Goal: Transaction & Acquisition: Obtain resource

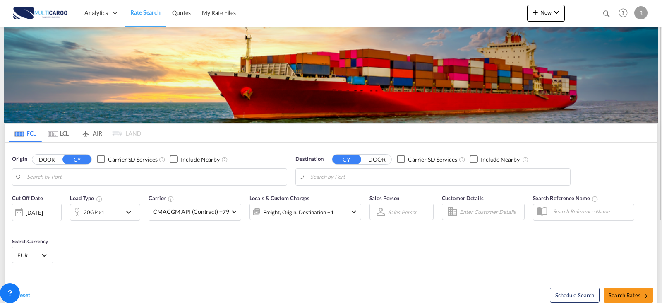
type input "[GEOGRAPHIC_DATA] ([GEOGRAPHIC_DATA]), PTLIS"
type input "Ambarli, TRAMB"
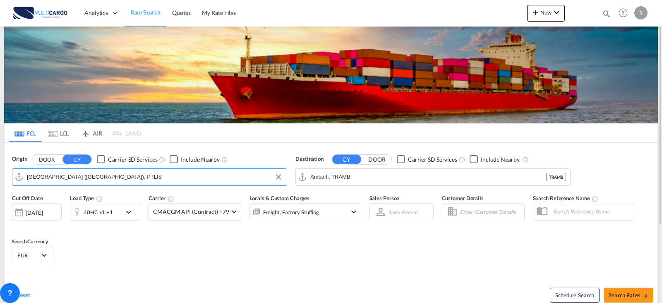
click at [92, 177] on input "[GEOGRAPHIC_DATA] ([GEOGRAPHIC_DATA]), PTLIS" at bounding box center [155, 177] width 256 height 12
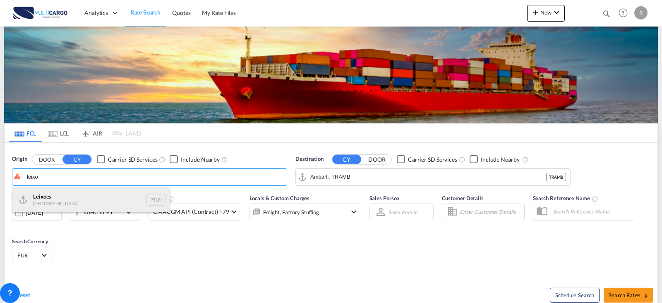
click at [100, 196] on div "Leixo es Portugal PTLEI" at bounding box center [90, 199] width 157 height 25
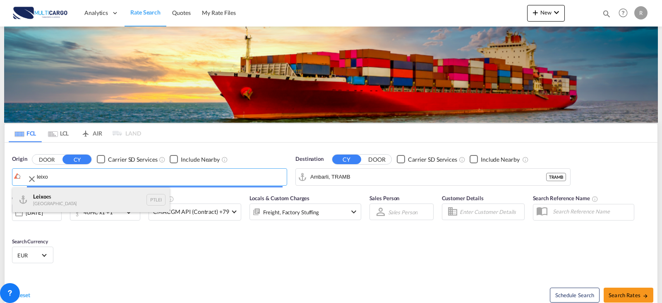
type input "Leixoes, PTLEI"
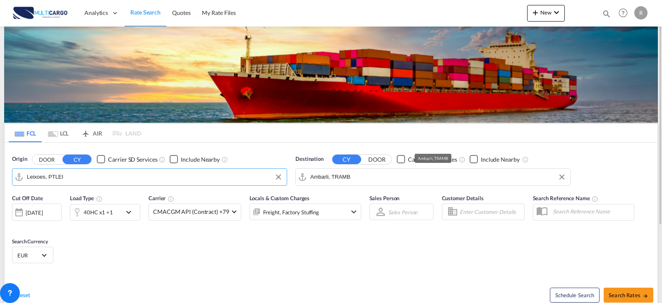
click at [386, 177] on input "Ambarli, TRAMB" at bounding box center [439, 177] width 256 height 12
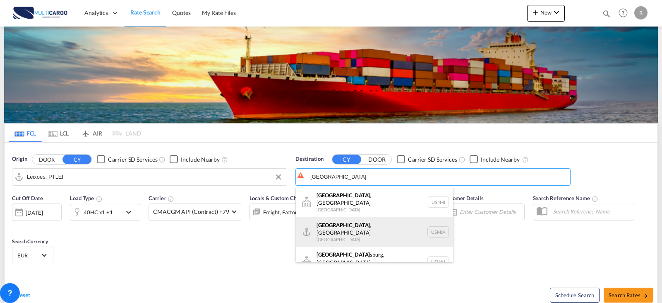
click at [383, 226] on div "[GEOGRAPHIC_DATA] , [GEOGRAPHIC_DATA] [GEOGRAPHIC_DATA] USMIA" at bounding box center [374, 232] width 157 height 30
type input "[GEOGRAPHIC_DATA], [GEOGRAPHIC_DATA], [GEOGRAPHIC_DATA]"
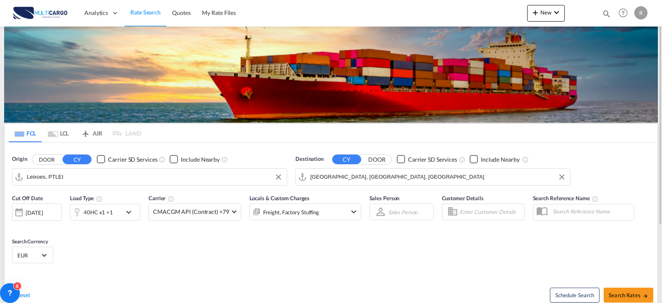
click at [124, 211] on md-icon "icon-chevron-down" at bounding box center [131, 212] width 14 height 10
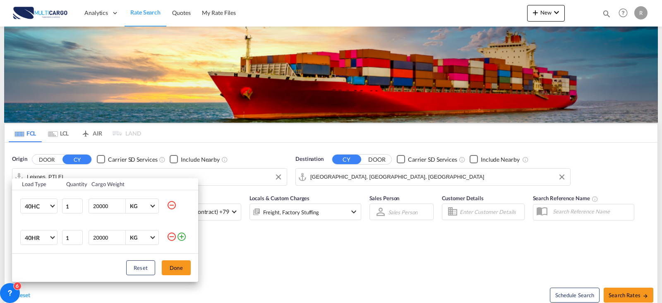
click at [174, 237] on md-icon "icon-minus-circle-outline" at bounding box center [172, 236] width 10 height 10
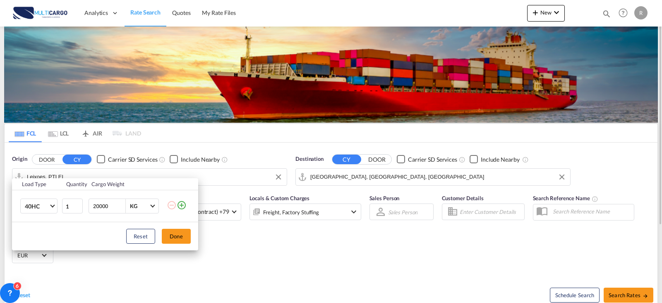
click at [188, 234] on button "Done" at bounding box center [176, 236] width 29 height 15
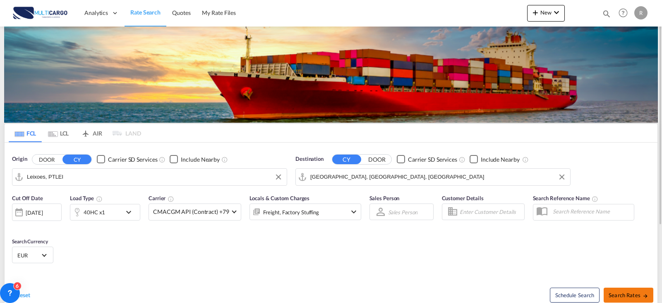
click at [632, 291] on button "Search Rates" at bounding box center [629, 294] width 50 height 15
type input "PTLEI to USMIA / [DATE]"
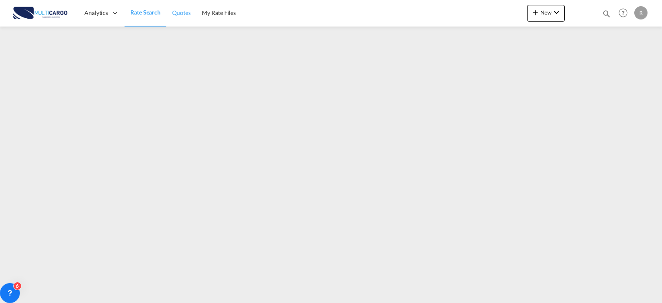
click at [182, 10] on span "Quotes" at bounding box center [181, 12] width 18 height 7
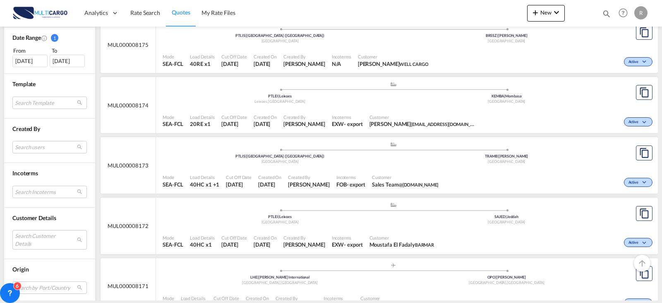
scroll to position [290, 0]
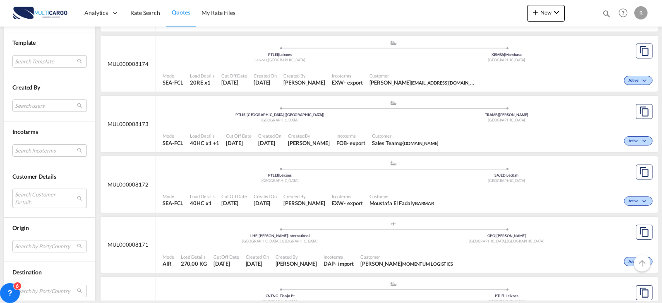
click at [62, 195] on md-select "Search Customer Details user name user [PERSON_NAME] [PERSON_NAME][EMAIL_ADDRES…" at bounding box center [49, 197] width 75 height 19
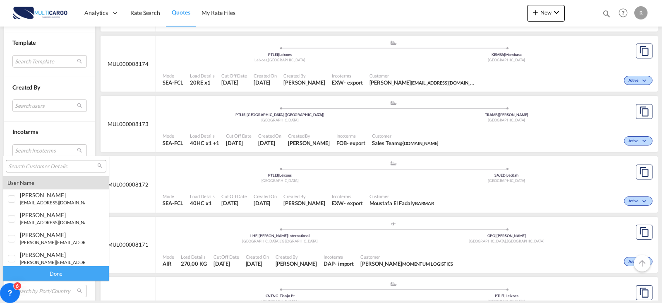
type md-option "[object Object]"
click at [66, 163] on input "search" at bounding box center [52, 166] width 89 height 7
type input "tbgfs"
click at [12, 218] on div at bounding box center [12, 219] width 8 height 8
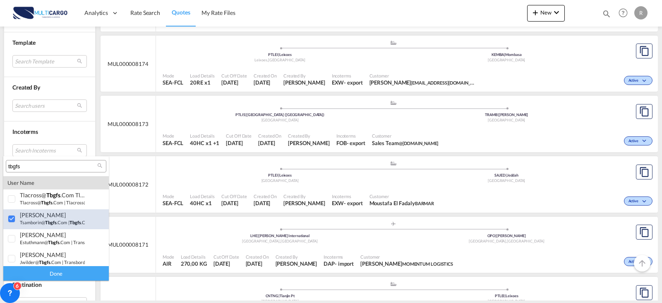
click at [12, 218] on div at bounding box center [12, 219] width 8 height 8
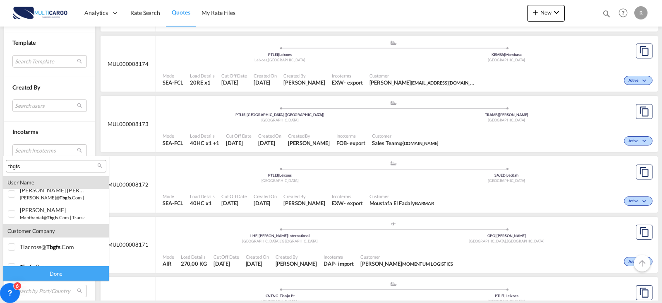
scroll to position [135, 0]
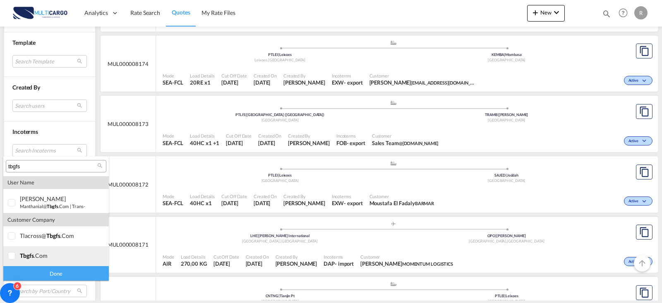
click at [13, 258] on div at bounding box center [12, 256] width 8 height 8
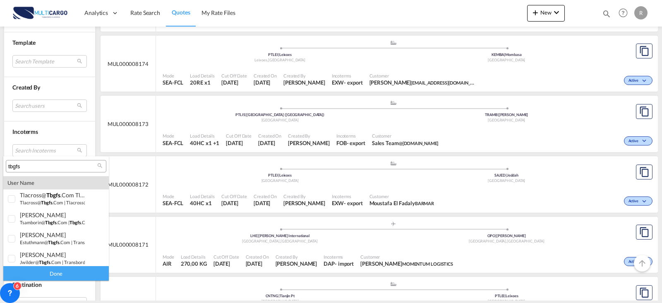
click at [70, 274] on div "Done" at bounding box center [56, 273] width 106 height 14
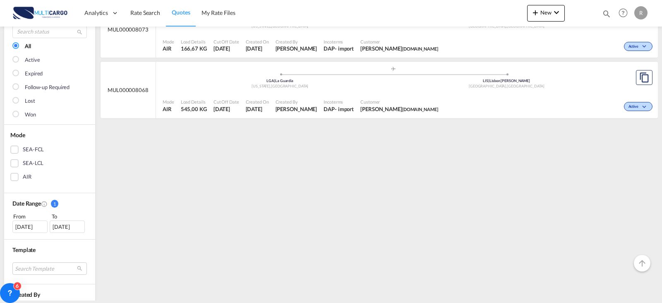
scroll to position [41, 0]
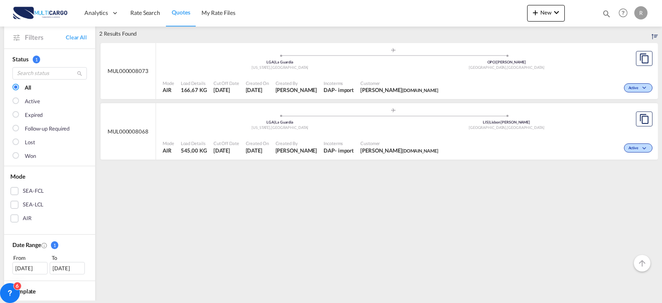
click at [27, 266] on div "[DATE]" at bounding box center [29, 268] width 35 height 12
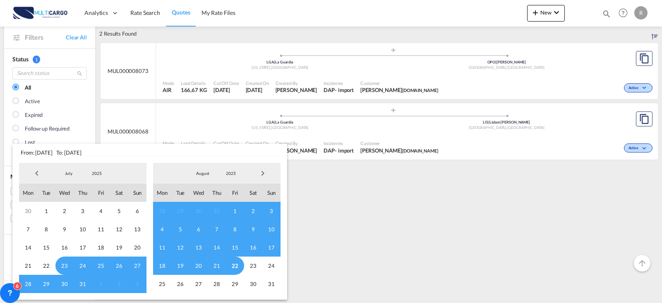
click at [40, 174] on span "Previous Month" at bounding box center [37, 173] width 17 height 17
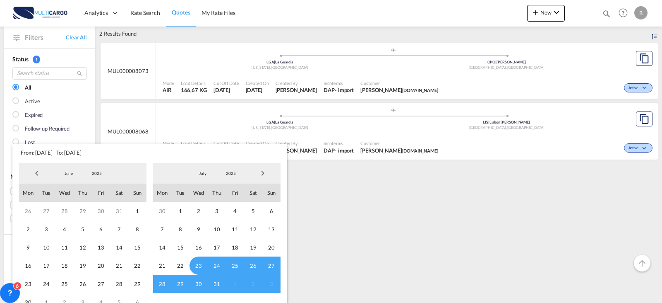
click at [40, 174] on span "Previous Month" at bounding box center [37, 173] width 17 height 17
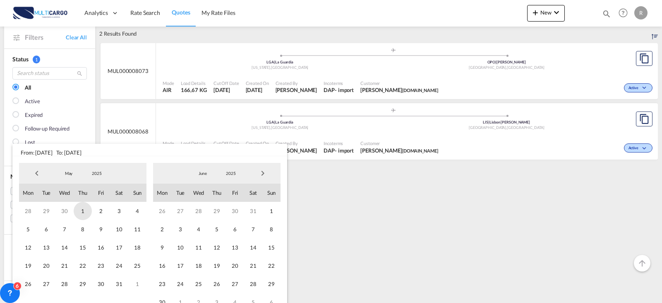
click at [80, 213] on span "1" at bounding box center [83, 211] width 18 height 18
click at [259, 176] on span "Next Month" at bounding box center [263, 173] width 17 height 17
click at [237, 265] on span "22" at bounding box center [235, 265] width 18 height 18
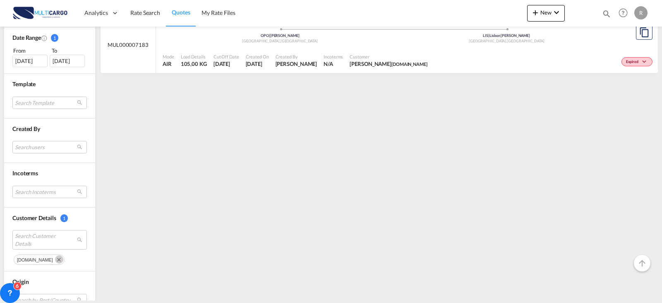
scroll to position [331, 0]
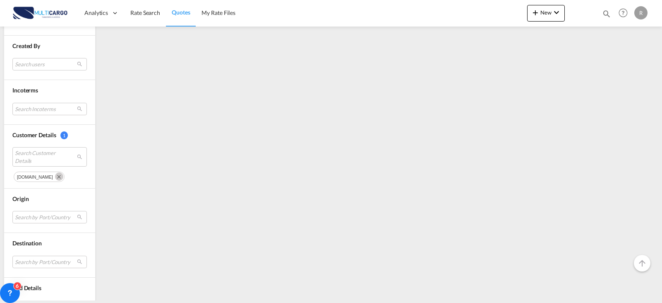
click at [55, 176] on md-icon "Remove" at bounding box center [59, 176] width 8 height 8
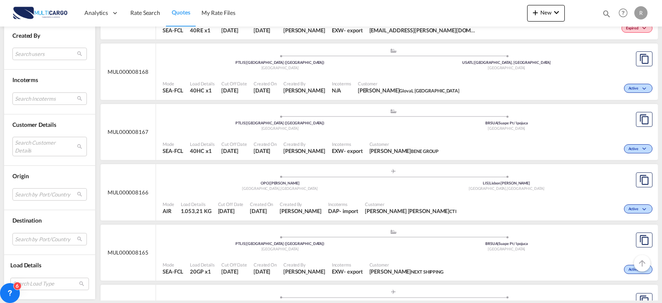
scroll to position [787, 0]
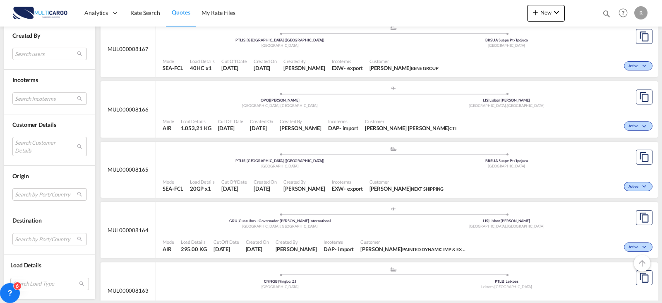
click at [35, 158] on div "Search Customer Details" at bounding box center [49, 148] width 75 height 22
click at [37, 146] on md-select "Search Customer Details" at bounding box center [49, 146] width 75 height 19
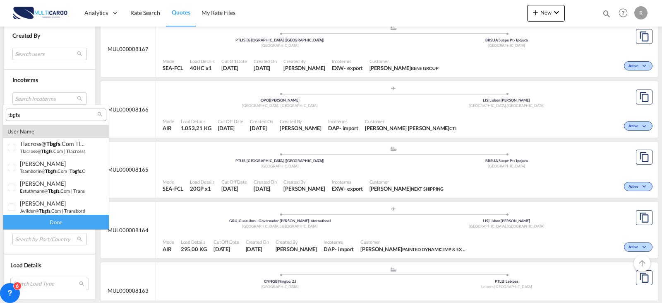
click at [39, 113] on input "tbgfs" at bounding box center [52, 114] width 89 height 7
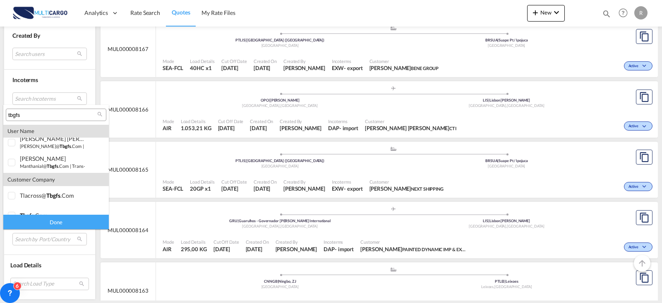
scroll to position [83, 0]
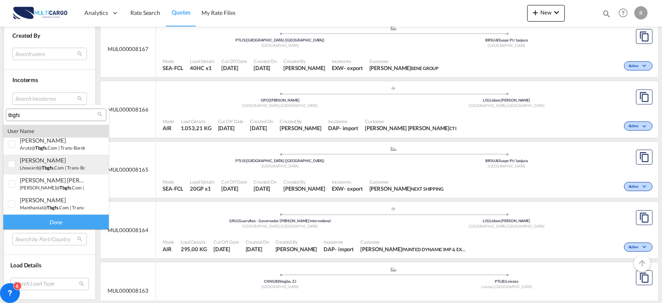
click at [12, 164] on div at bounding box center [12, 164] width 8 height 8
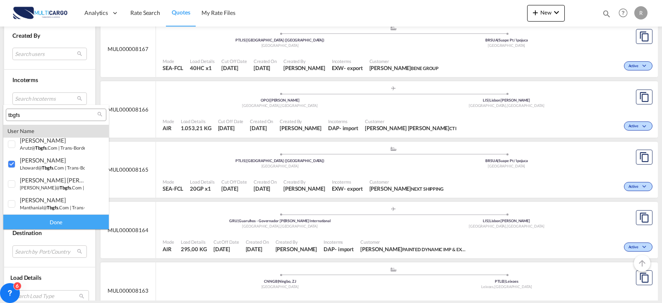
click at [53, 223] on div "Done" at bounding box center [56, 221] width 106 height 14
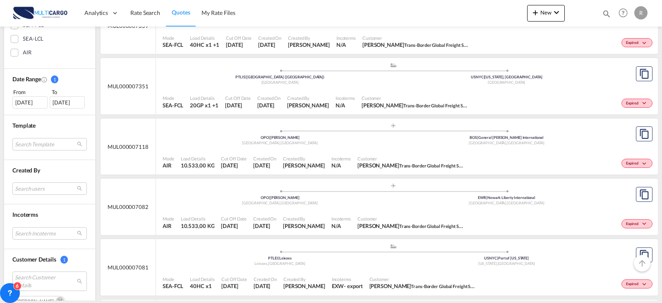
scroll to position [248, 0]
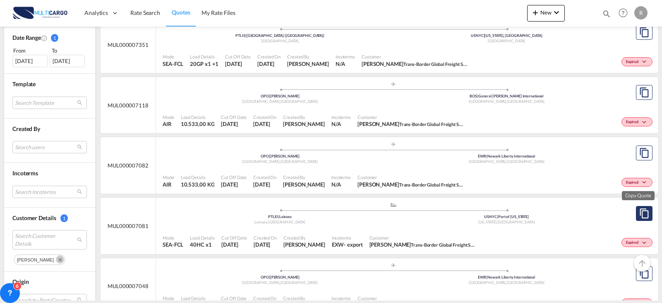
click at [636, 214] on button "Copy Quote" at bounding box center [644, 213] width 17 height 15
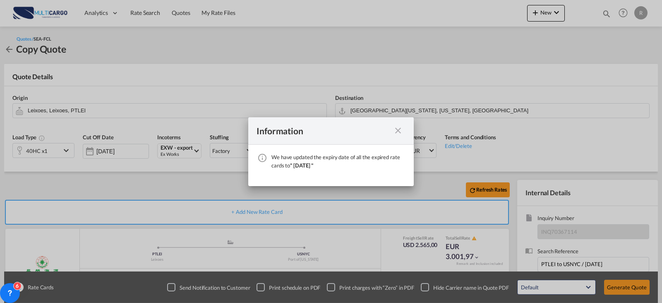
click at [401, 127] on md-icon "icon-close fg-AAA8AD cursor" at bounding box center [398, 130] width 10 height 10
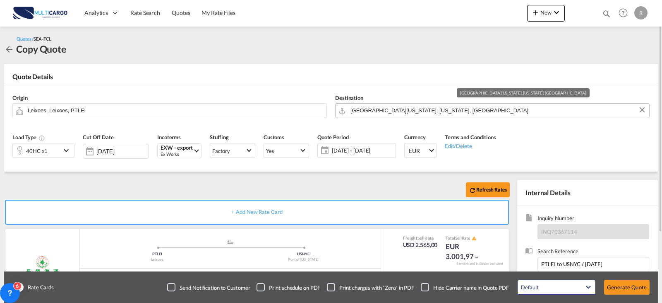
click at [433, 111] on input "[GEOGRAPHIC_DATA][US_STATE], [US_STATE], [GEOGRAPHIC_DATA]" at bounding box center [498, 110] width 295 height 14
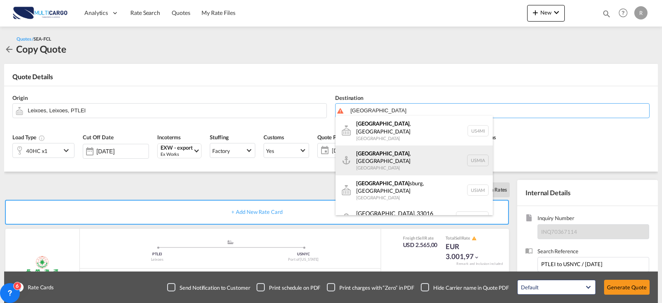
click at [400, 147] on div "[GEOGRAPHIC_DATA] , [GEOGRAPHIC_DATA] [GEOGRAPHIC_DATA] USMIA" at bounding box center [414, 160] width 157 height 30
type input "[GEOGRAPHIC_DATA], [GEOGRAPHIC_DATA], [GEOGRAPHIC_DATA]"
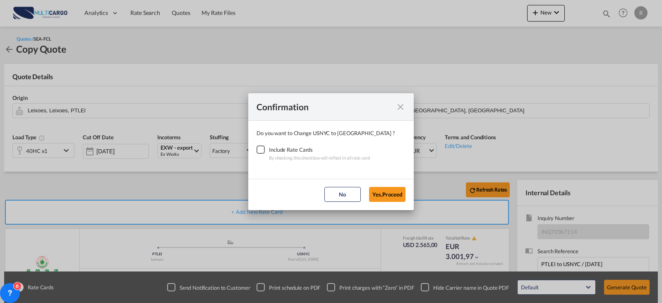
drag, startPoint x: 255, startPoint y: 148, endPoint x: 268, endPoint y: 150, distance: 13.4
click at [257, 149] on div "Checkbox No Ink" at bounding box center [261, 149] width 8 height 8
click at [383, 194] on button "Yes,Proceed" at bounding box center [387, 194] width 36 height 15
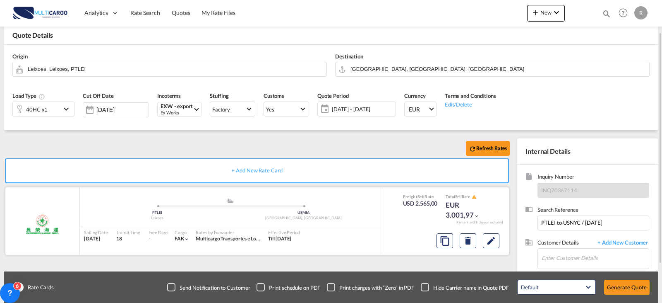
scroll to position [83, 0]
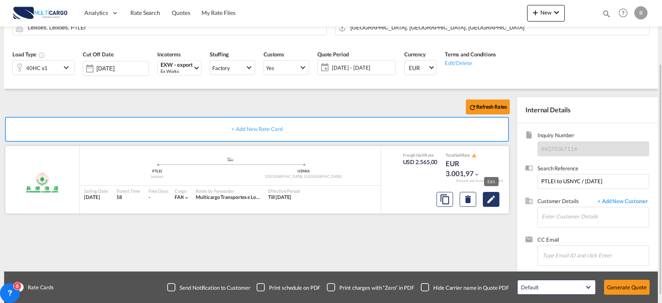
click at [494, 202] on md-icon "Edit" at bounding box center [491, 199] width 10 height 10
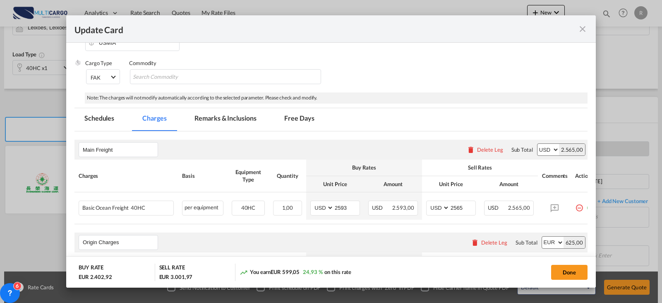
select select "per container"
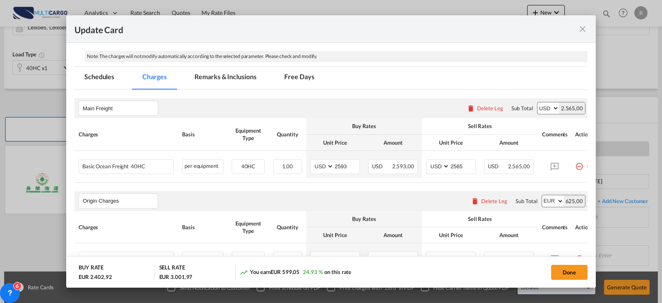
scroll to position [245, 0]
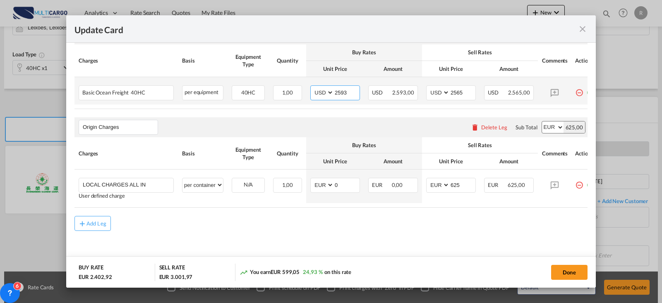
drag, startPoint x: 350, startPoint y: 89, endPoint x: 316, endPoint y: 88, distance: 33.6
click at [316, 88] on md-input-container "AED AFN ALL AMD ANG AOA ARS AUD AWG AZN BAM BBD BDT BGN BHD BIF BMD BND [PERSON…" at bounding box center [336, 92] width 50 height 15
type input "2317"
type input "1"
type input "2467"
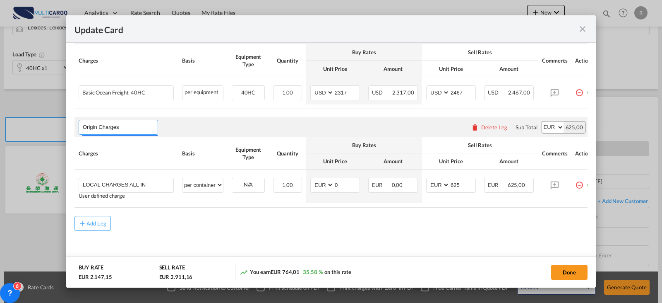
select select "per container"
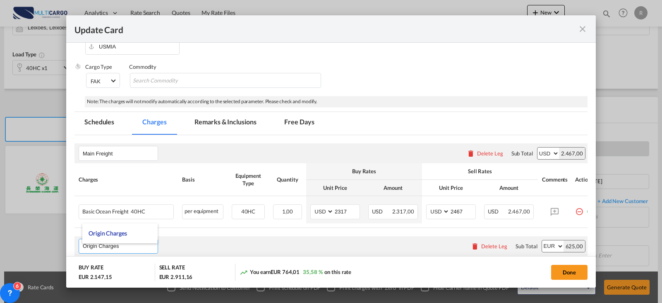
scroll to position [0, 0]
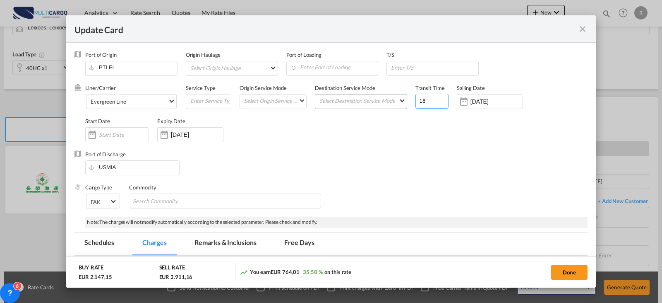
drag, startPoint x: 423, startPoint y: 98, endPoint x: 401, endPoint y: 99, distance: 21.6
click at [401, 99] on div "Liner/Carrier Evergreen Line 2HM LOGISTICS D.O.O AAXL GLOBAL SHIPPING LINES LLC…" at bounding box center [336, 117] width 503 height 66
type input "2"
type input "23"
click at [208, 135] on input "[DATE]" at bounding box center [197, 134] width 52 height 7
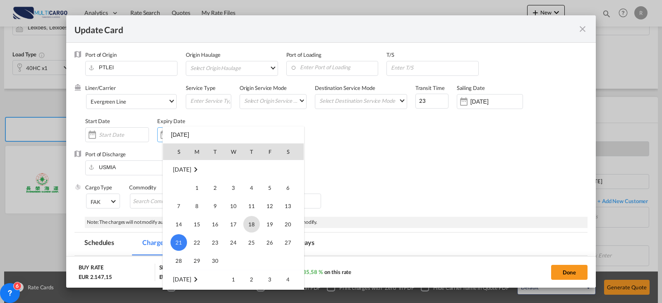
scroll to position [191749, 0]
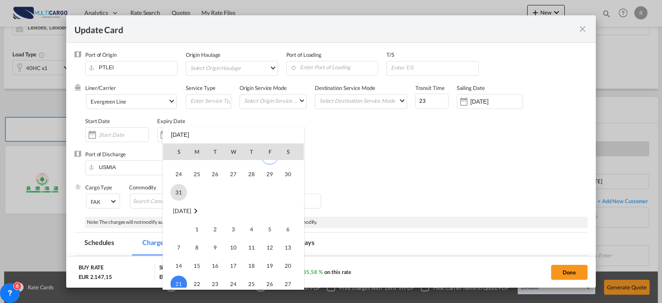
click at [180, 191] on span "31" at bounding box center [179, 192] width 17 height 17
type input "[DATE]"
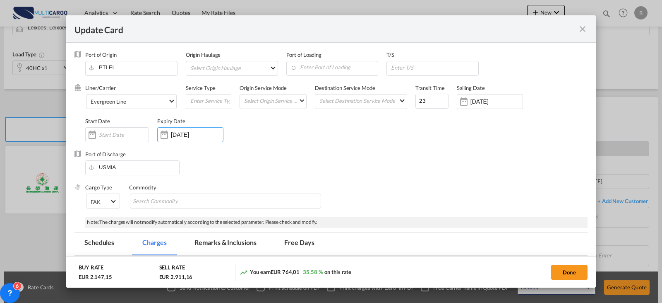
click at [325, 156] on div "Port of Discharge USMIA" at bounding box center [331, 166] width 513 height 33
click at [580, 271] on button "Done" at bounding box center [569, 272] width 36 height 15
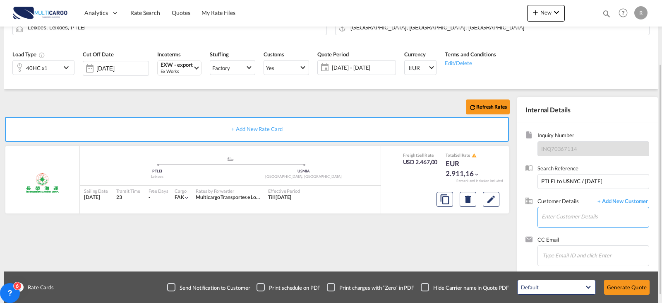
click at [570, 221] on input "Enter Customer Details" at bounding box center [595, 216] width 107 height 19
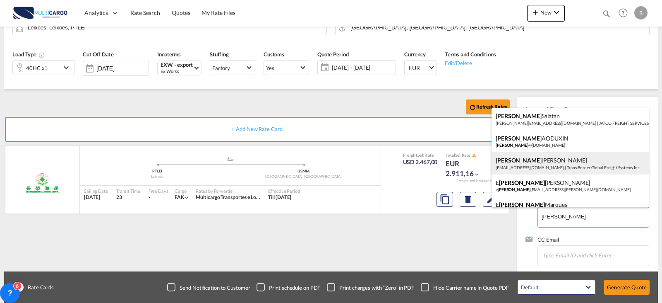
click at [553, 159] on div "[PERSON_NAME] [PERSON_NAME][EMAIL_ADDRESS][DOMAIN_NAME] | Trans-Border Global F…" at bounding box center [570, 163] width 157 height 22
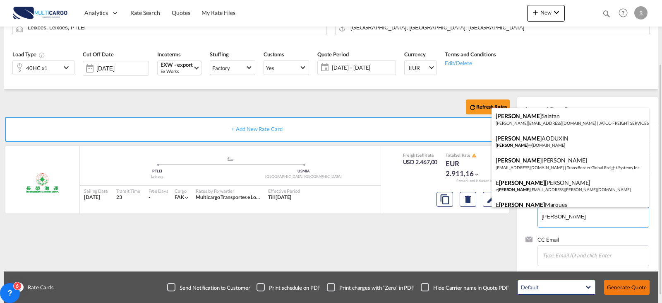
type input "Trans-Border Global Freight Systems, Inc, [PERSON_NAME], [EMAIL_ADDRESS][DOMAIN…"
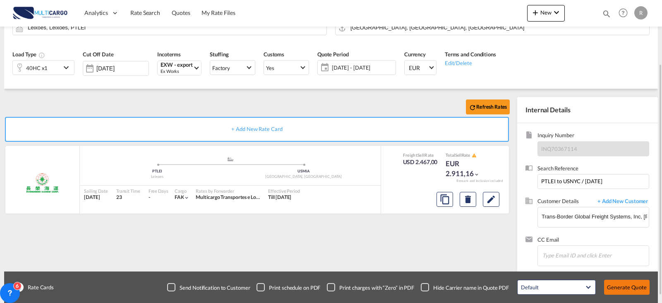
click at [628, 287] on button "Generate Quote" at bounding box center [627, 286] width 46 height 15
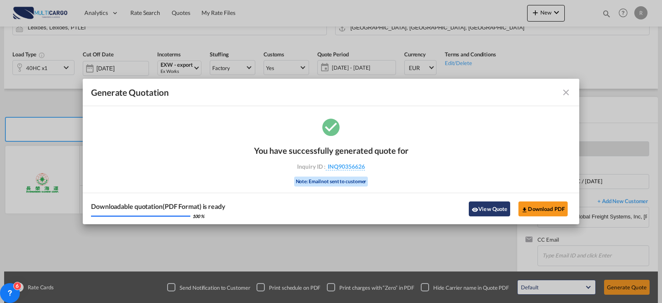
click at [499, 206] on button "View Quote" at bounding box center [489, 208] width 41 height 15
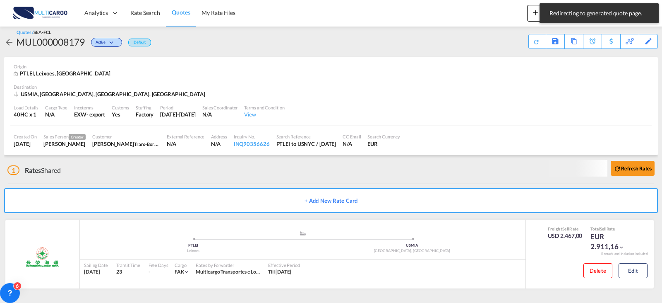
scroll to position [6, 0]
click at [634, 264] on button "Edit" at bounding box center [633, 270] width 29 height 15
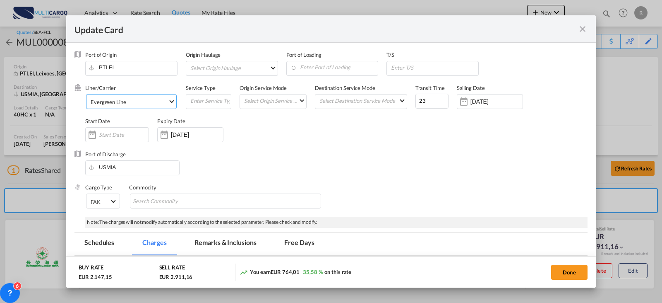
click at [149, 107] on md-select-value "Evergreen Line" at bounding box center [133, 100] width 87 height 13
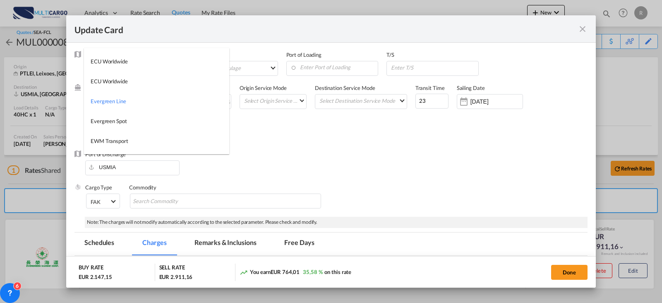
type md-option "9"
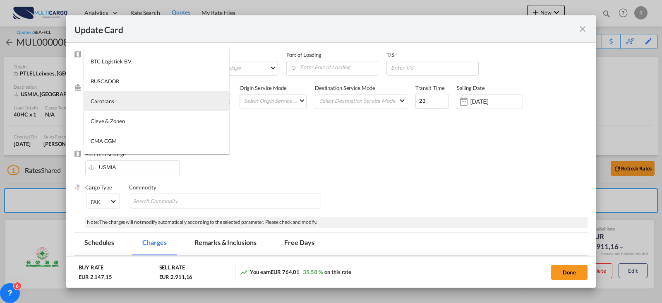
type md-option "795"
type md-option "367"
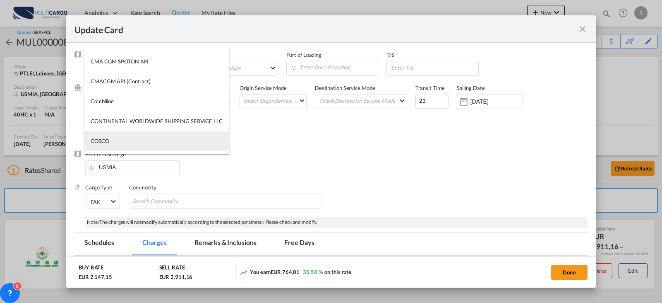
type md-option "55"
click at [140, 142] on md-option "COSCO" at bounding box center [156, 141] width 145 height 20
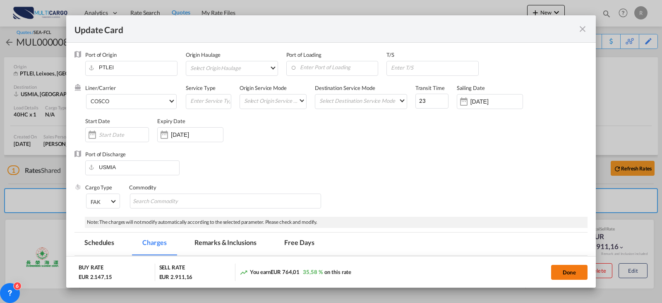
click at [568, 274] on button "Done" at bounding box center [569, 272] width 36 height 15
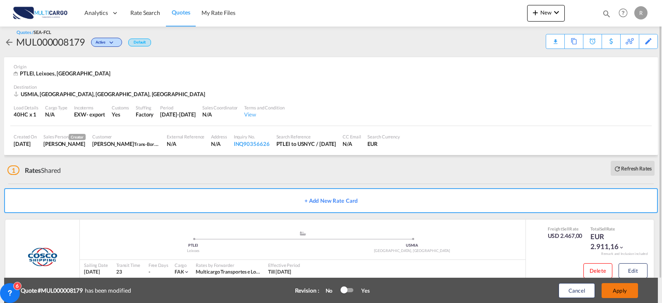
click at [618, 291] on button "Apply" at bounding box center [620, 290] width 36 height 15
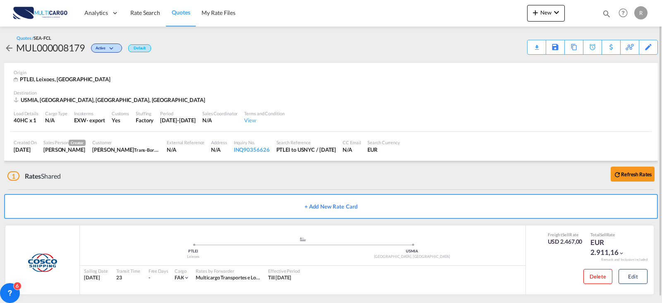
click at [537, 55] on div "Quotes / SEA-FCL MUL000008179 Active Default Download Quote Save As Template Co…" at bounding box center [331, 44] width 654 height 36
click at [536, 48] on div "Download Quote" at bounding box center [521, 46] width 42 height 13
click at [151, 8] on link "Rate Search" at bounding box center [145, 13] width 41 height 27
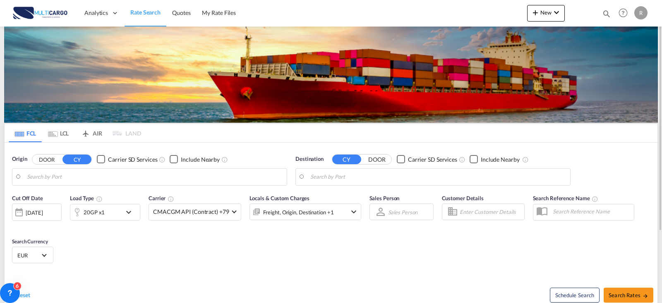
type input "Leixoes, PTLEI"
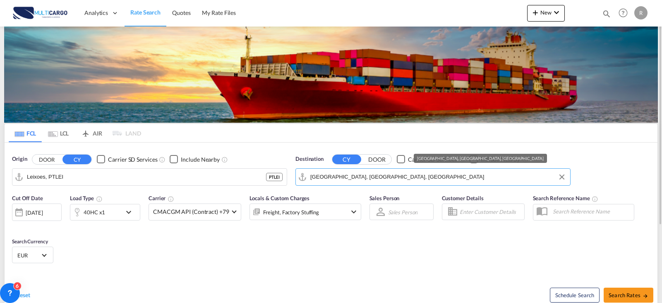
click at [354, 176] on input "[GEOGRAPHIC_DATA], [GEOGRAPHIC_DATA], [GEOGRAPHIC_DATA]" at bounding box center [439, 177] width 256 height 12
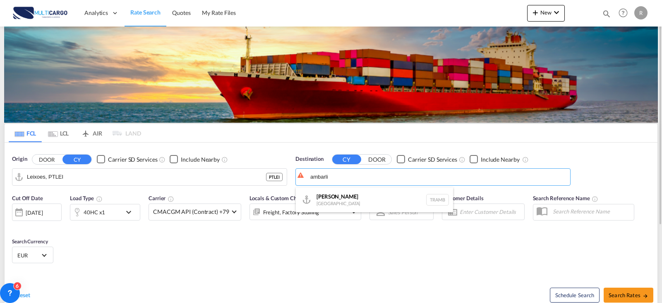
click at [365, 204] on div "Ambarli [GEOGRAPHIC_DATA] TRAMB" at bounding box center [374, 199] width 157 height 25
type input "Ambarli, TRAMB"
click at [633, 302] on button "Search Rates" at bounding box center [629, 294] width 50 height 15
type input "PTLEI to TRAMB / [DATE]"
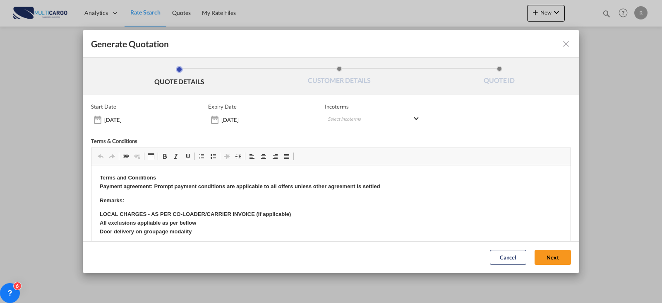
click at [340, 118] on md-select "Select Incoterms CIF - export Cost,Insurance and Freight CPT - import Carrier P…" at bounding box center [373, 119] width 96 height 15
type md-option "[object Object]"
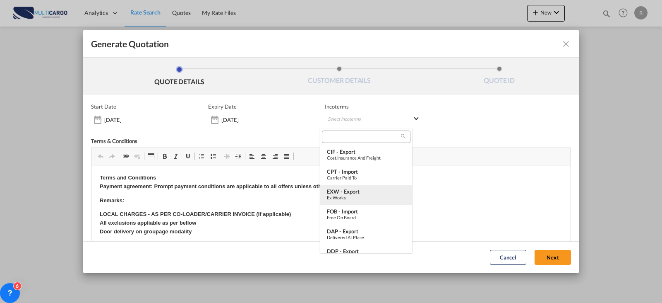
type md-option "[object Object]"
click at [368, 192] on div "EXW - export" at bounding box center [366, 191] width 79 height 7
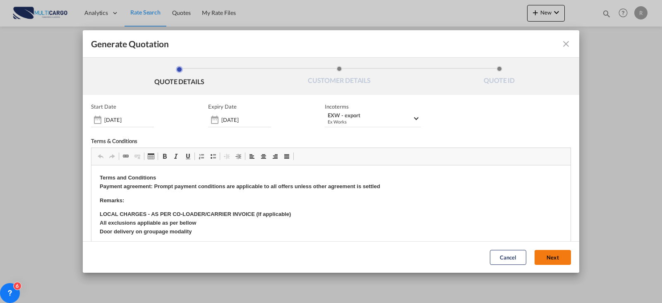
click at [558, 258] on button "Next" at bounding box center [553, 257] width 36 height 15
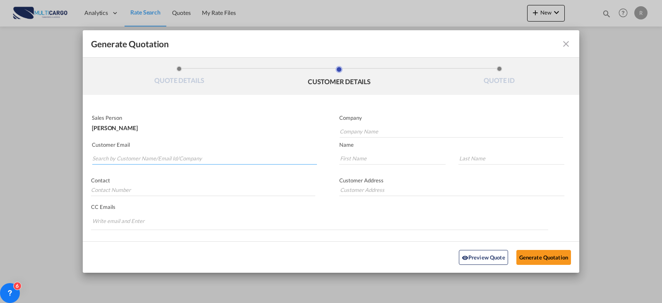
click at [268, 157] on input "Search by Customer Name/Email Id/Company" at bounding box center [204, 158] width 225 height 12
type input "i"
click at [385, 130] on input "Company Name" at bounding box center [452, 131] width 224 height 12
type input "ISC LOKISTIK"
click at [183, 154] on input "Search by Customer Name/Email Id/Company" at bounding box center [204, 158] width 225 height 12
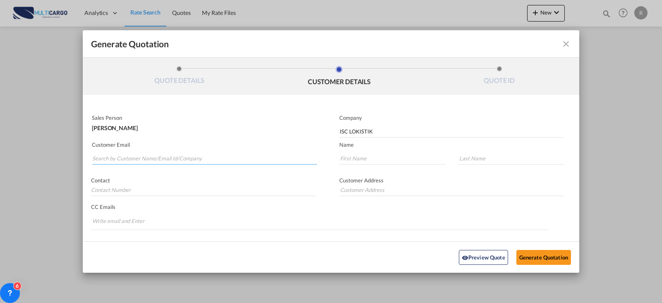
paste input "ISC / [PERSON_NAME][DEMOGRAPHIC_DATA] <[EMAIL_ADDRESS][DOMAIN_NAME]>"
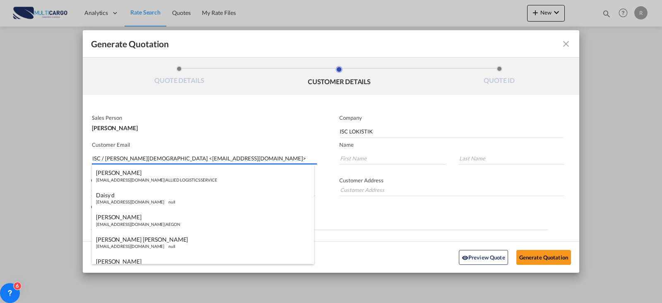
drag, startPoint x: 151, startPoint y: 161, endPoint x: -2, endPoint y: 159, distance: 152.4
click at [0, 159] on html "Analytics Reports Dashboard Rate Search Quotes My Rate Files" at bounding box center [331, 151] width 662 height 303
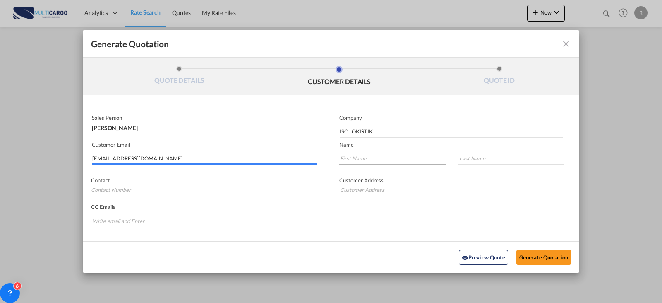
type input "[EMAIL_ADDRESS][DOMAIN_NAME]"
click at [385, 153] on input "Generate QuotationQUOTE ..." at bounding box center [393, 158] width 106 height 12
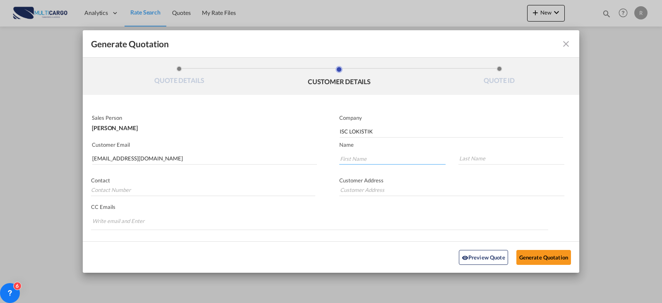
click at [368, 154] on input "Generate QuotationQUOTE ..." at bounding box center [393, 158] width 106 height 12
type input "NILUFER"
type input "BOGAZICI"
click at [561, 250] on button "Generate Quotation" at bounding box center [544, 256] width 55 height 15
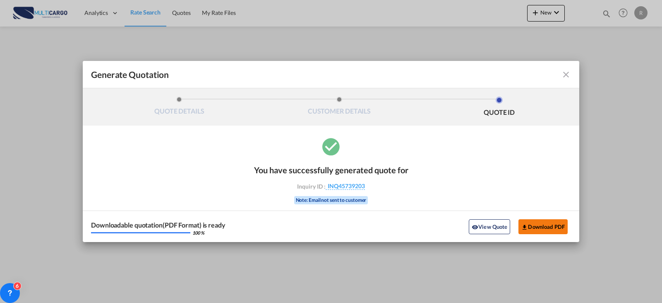
click at [533, 224] on button "Download PDF" at bounding box center [543, 226] width 49 height 15
click at [564, 77] on md-icon "icon-close fg-AAA8AD cursor m-0" at bounding box center [566, 75] width 10 height 10
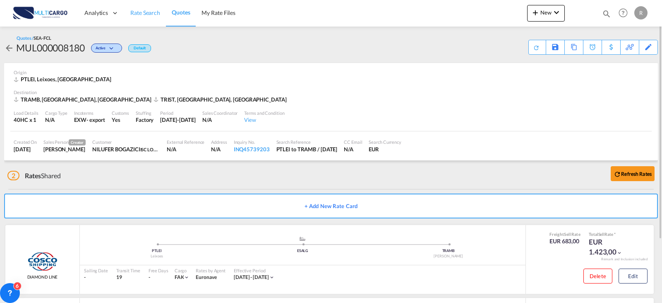
click at [158, 13] on span "Rate Search" at bounding box center [145, 12] width 30 height 7
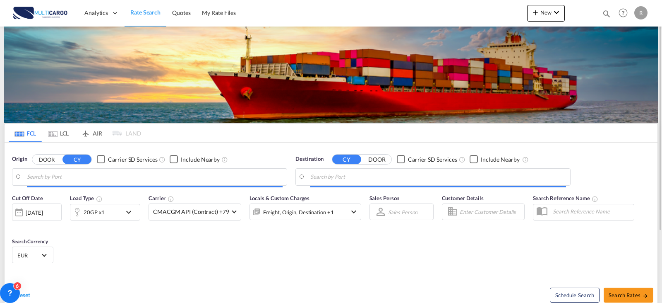
type input "Leixoes, PTLEI"
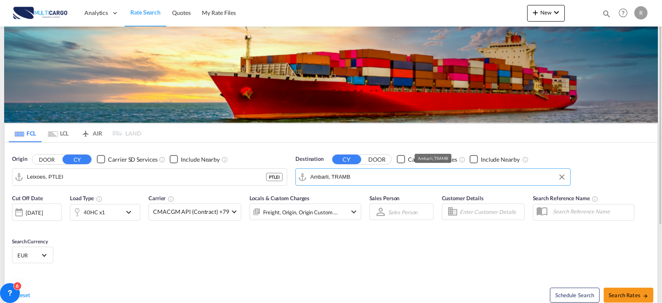
click at [386, 179] on input "Ambarli, TRAMB" at bounding box center [439, 177] width 256 height 12
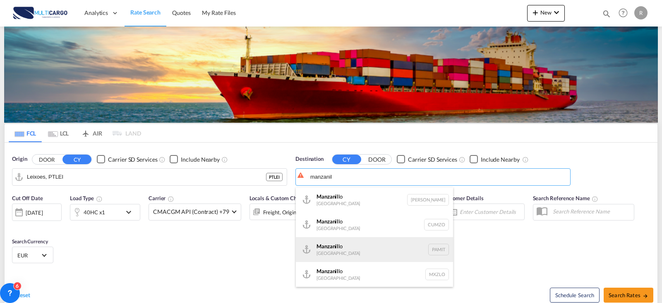
click at [385, 255] on div "Manzanil lo Panama PAMIT" at bounding box center [374, 249] width 157 height 25
type input "Manzanillo, PAMIT"
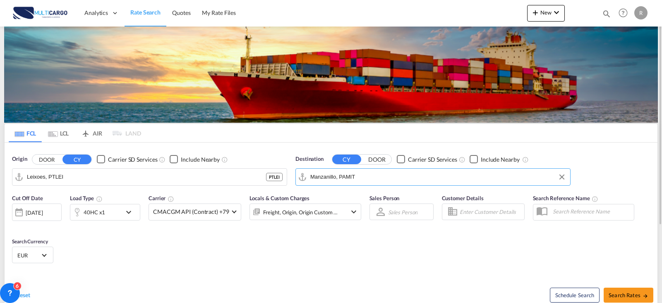
click at [138, 212] on div "40HC x1" at bounding box center [105, 212] width 70 height 17
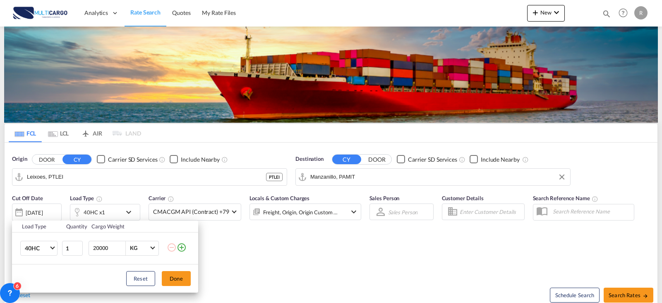
click at [183, 245] on md-icon "icon-plus-circle-outline" at bounding box center [182, 247] width 10 height 10
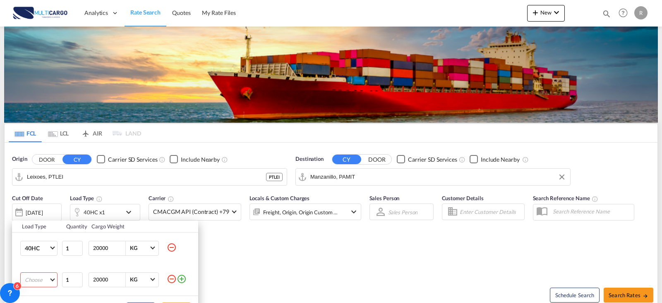
click at [46, 279] on md-select "Choose 20GP 40GP 40HC 45HC 20RE 40RE 40HR 20OT 40OT 20FR 40FR 40NR 20NR 45S 20T…" at bounding box center [38, 279] width 37 height 15
click at [47, 200] on md-option "20GP" at bounding box center [46, 203] width 56 height 20
click at [624, 296] on div "Load Type Quantity Cargo Weight 40HC 20GP 40GP 40HC 45HC 20RE 40RE 40HR 20OT 40…" at bounding box center [331, 151] width 662 height 303
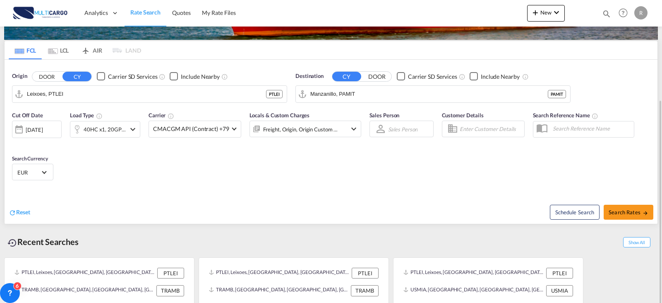
scroll to position [105, 0]
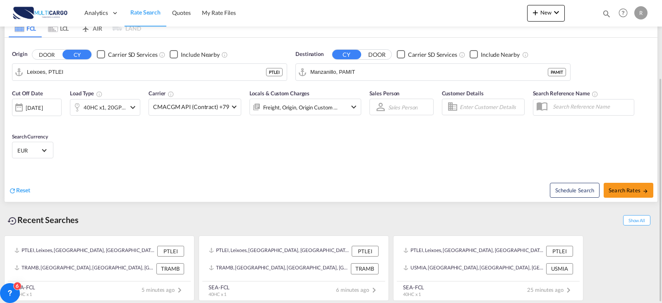
click at [632, 299] on div "PTLEI, Leixoes, [GEOGRAPHIC_DATA], [GEOGRAPHIC_DATA], [GEOGRAPHIC_DATA] PTLEI T…" at bounding box center [331, 266] width 654 height 70
click at [625, 187] on span "Search Rates" at bounding box center [629, 190] width 40 height 7
type input "PTLEI to PAMIT / [DATE]"
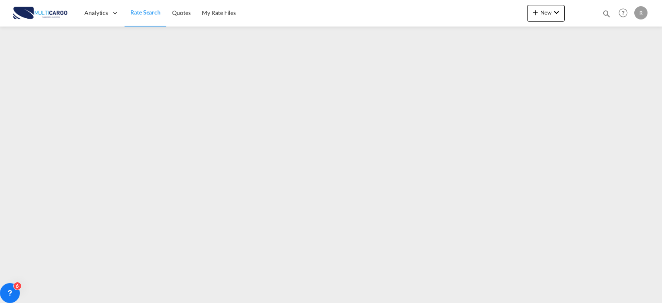
click at [604, 14] on md-icon "icon-magnify" at bounding box center [606, 13] width 9 height 9
drag, startPoint x: 479, startPoint y: 7, endPoint x: 483, endPoint y: 16, distance: 10.4
click at [480, 7] on select "Quotes" at bounding box center [474, 13] width 39 height 15
select select "Quotes"
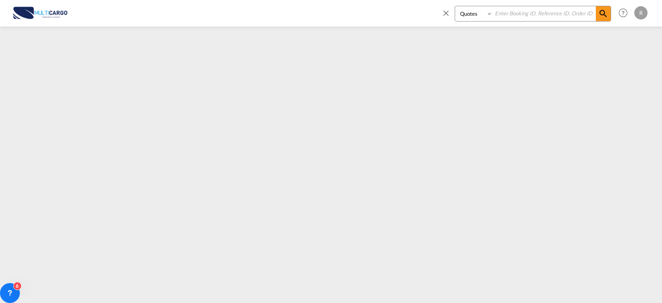
click at [455, 6] on select "Quotes" at bounding box center [474, 13] width 39 height 15
click at [514, 17] on input at bounding box center [544, 13] width 103 height 14
type input "8141"
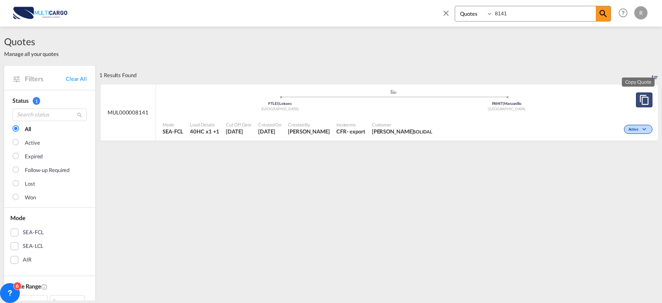
click at [641, 99] on md-icon "assets/icons/custom/copyQuote.svg" at bounding box center [645, 100] width 10 height 10
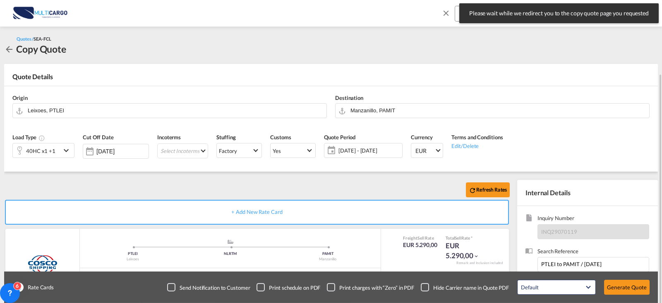
scroll to position [41, 0]
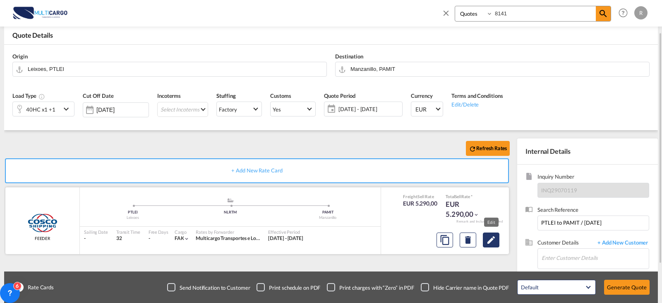
click at [496, 244] on md-icon "Edit" at bounding box center [491, 240] width 10 height 10
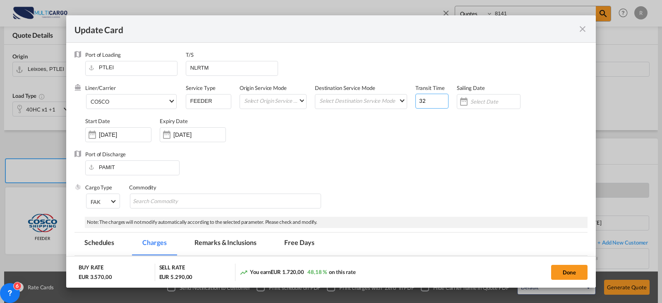
drag, startPoint x: 429, startPoint y: 99, endPoint x: 410, endPoint y: 99, distance: 19.0
click at [410, 99] on div "Liner/Carrier COSCO 2HM LOGISTICS D.O.O AAXL GLOBAL SHIPPING LINES LLC [PERSON_…" at bounding box center [336, 117] width 503 height 66
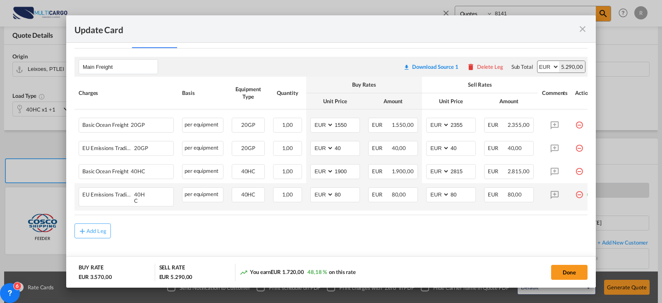
scroll to position [215, 0]
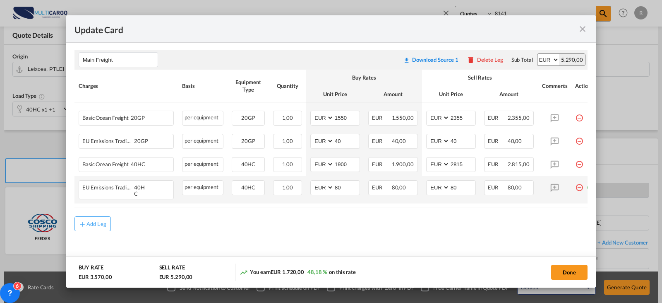
type input "50"
click at [578, 188] on md-icon "icon-minus-circle-outline red-400-fg" at bounding box center [580, 184] width 8 height 8
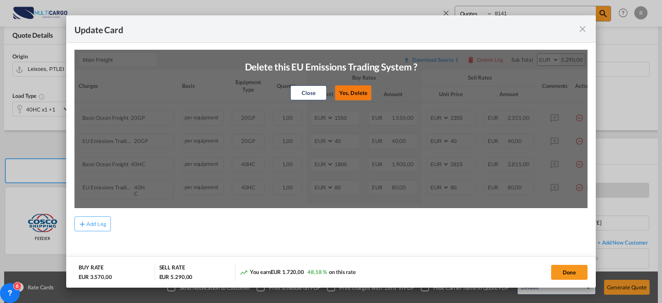
click at [366, 95] on button "Yes, Delete" at bounding box center [353, 92] width 36 height 15
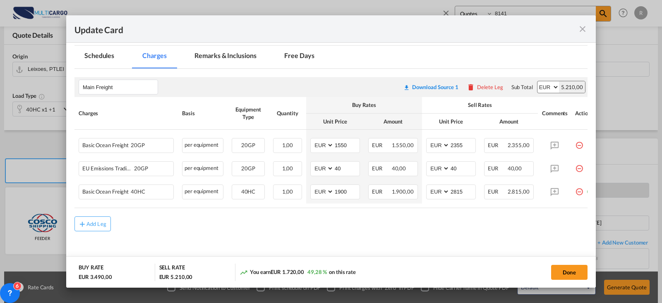
scroll to position [191, 0]
click at [581, 163] on md-icon "icon-minus-circle-outline red-400-fg" at bounding box center [580, 165] width 8 height 8
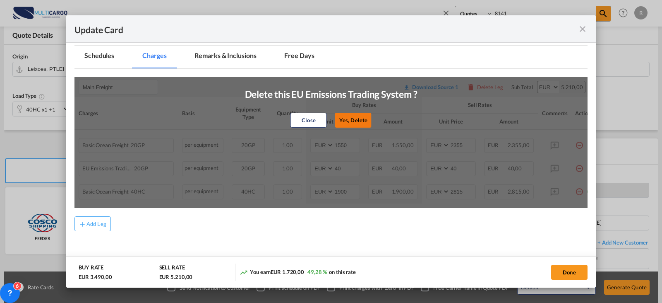
click at [350, 113] on button "Yes, Delete" at bounding box center [353, 120] width 36 height 15
type input "1900"
type input "2815"
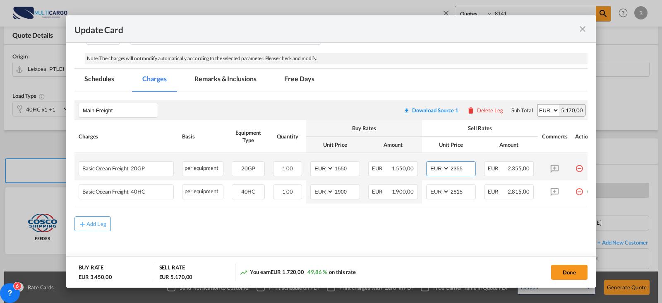
drag, startPoint x: 464, startPoint y: 166, endPoint x: 459, endPoint y: 171, distance: 7.3
click at [445, 164] on md-input-container "AED AFN ALL AMD ANG AOA ARS AUD AWG AZN BAM BBD BDT BGN BHD BIF BMD BND [PERSON…" at bounding box center [451, 168] width 50 height 15
type input "1910"
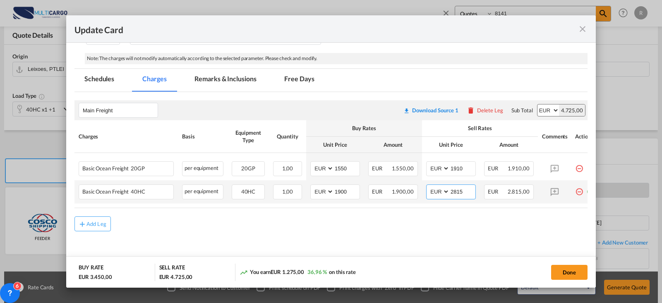
drag, startPoint x: 456, startPoint y: 190, endPoint x: 444, endPoint y: 190, distance: 11.6
click at [444, 190] on md-input-container "AED AFN ALL AMD ANG AOA ARS AUD AWG AZN BAM BBD BDT BGN BHD BIF BMD BND [PERSON…" at bounding box center [451, 191] width 50 height 15
type input "2470"
click at [556, 273] on button "Done" at bounding box center [569, 272] width 36 height 15
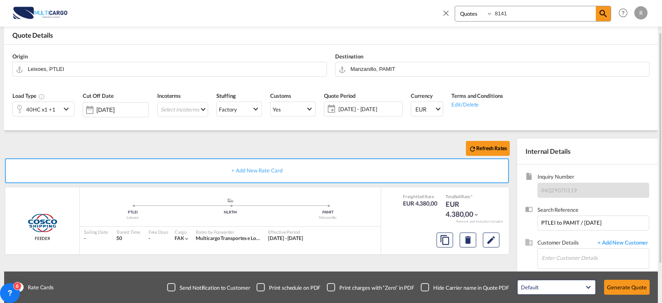
scroll to position [92, 0]
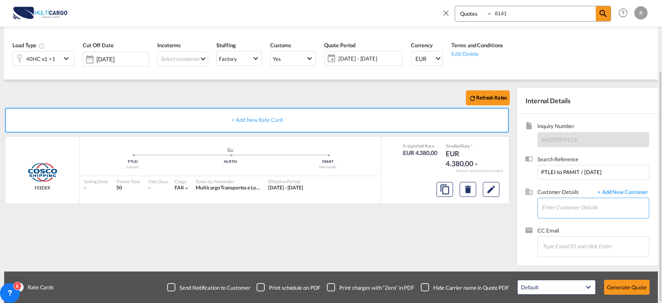
click at [567, 209] on input "Enter Customer Details" at bounding box center [595, 207] width 107 height 19
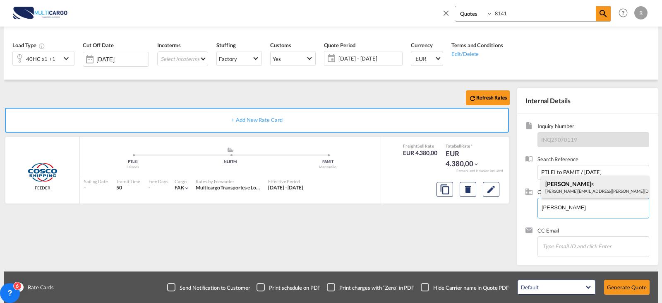
click at [585, 187] on div "[PERSON_NAME] s [PERSON_NAME][EMAIL_ADDRESS][PERSON_NAME][DOMAIN_NAME] | SOLIDAL" at bounding box center [596, 187] width 108 height 22
type input "SOLIDAL, [PERSON_NAME], [PERSON_NAME][EMAIL_ADDRESS][PERSON_NAME][DOMAIN_NAME]"
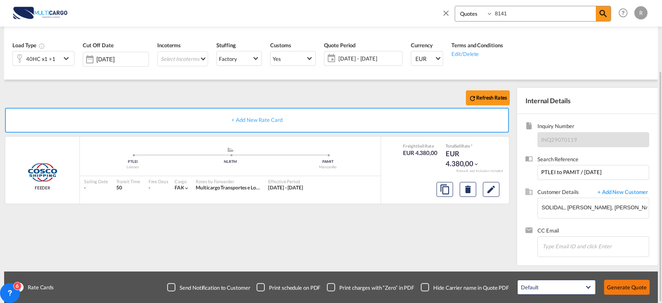
click at [622, 285] on button "Generate Quote" at bounding box center [627, 286] width 46 height 15
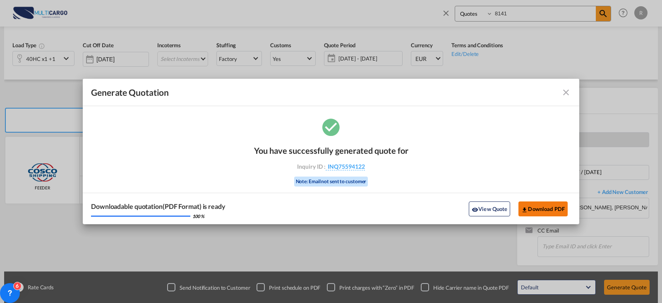
click at [554, 210] on button "Download PDF" at bounding box center [543, 208] width 49 height 15
click at [504, 203] on button "View Quote" at bounding box center [489, 208] width 41 height 15
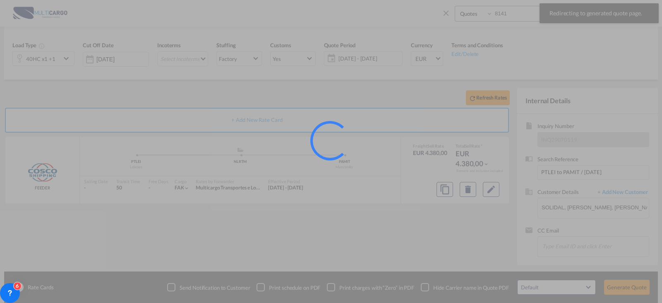
scroll to position [5, 0]
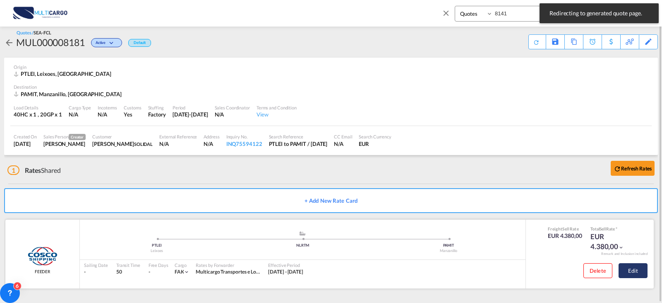
click at [636, 272] on button "Edit" at bounding box center [633, 270] width 29 height 15
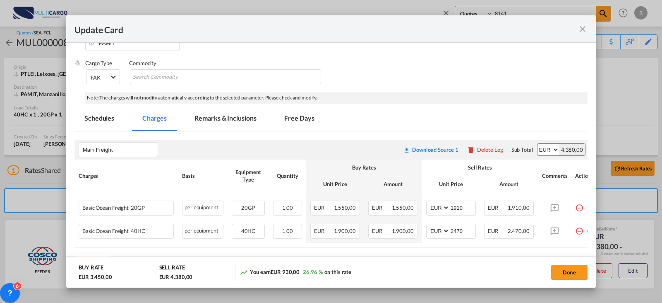
scroll to position [166, 0]
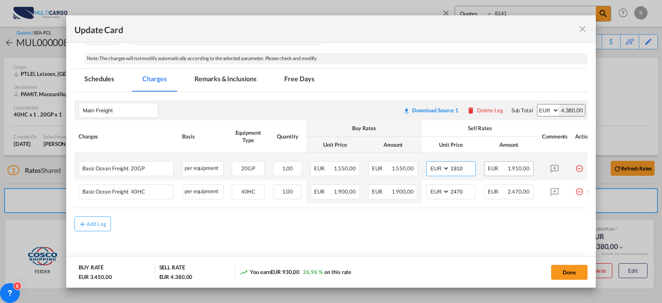
drag, startPoint x: 453, startPoint y: 167, endPoint x: 495, endPoint y: 167, distance: 41.8
click at [495, 167] on tr "Basic Ocean Freight 20GP Please Enter User Defined Charges Cannot Be Published …" at bounding box center [337, 166] width 525 height 27
type input "1"
type input "2003"
type input "2654"
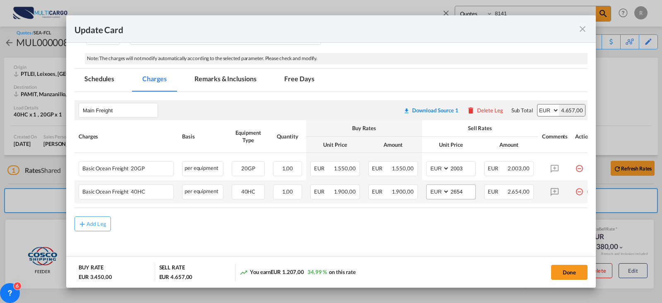
scroll to position [167, 0]
click at [569, 275] on button "Done" at bounding box center [569, 272] width 36 height 15
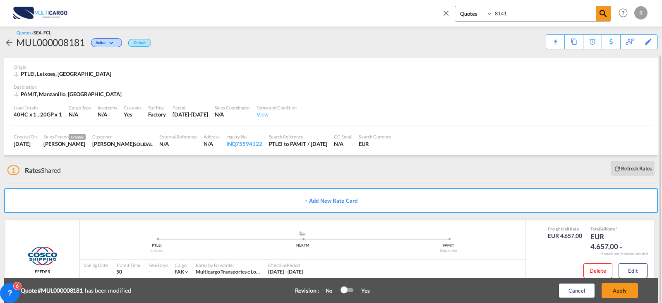
scroll to position [31, 0]
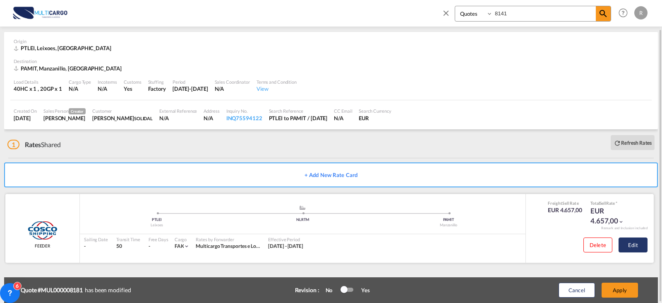
click at [637, 242] on button "Edit" at bounding box center [633, 244] width 29 height 15
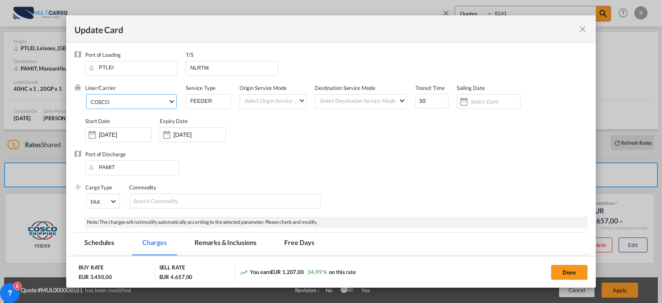
click at [168, 102] on md-select-value "COSCO" at bounding box center [133, 100] width 87 height 13
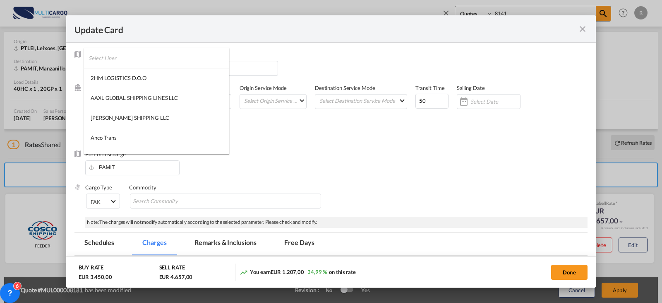
scroll to position [374, 0]
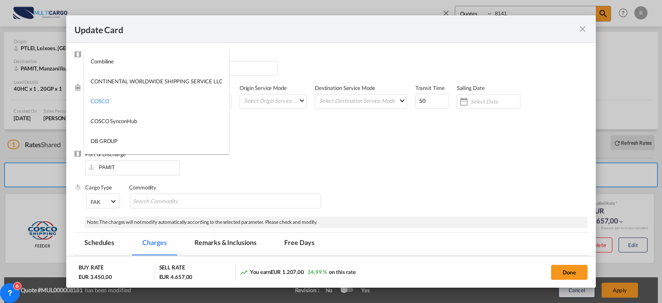
type md-option "55"
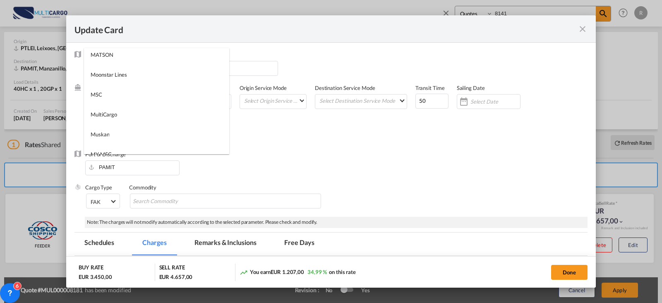
scroll to position [1106, 0]
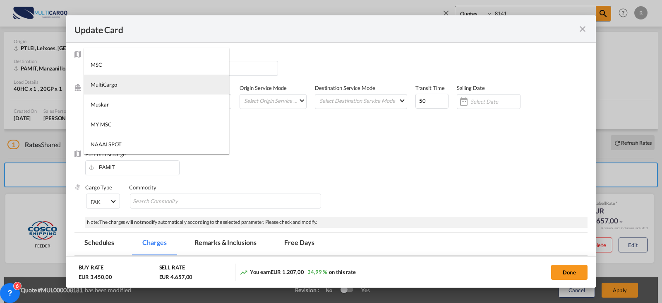
click at [166, 79] on md-option "MultiCargo" at bounding box center [156, 85] width 145 height 20
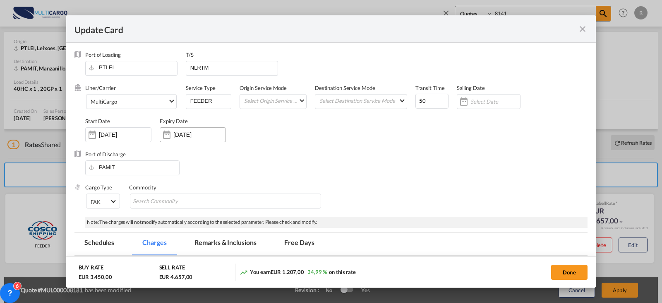
click at [205, 135] on input "[DATE]" at bounding box center [199, 134] width 52 height 7
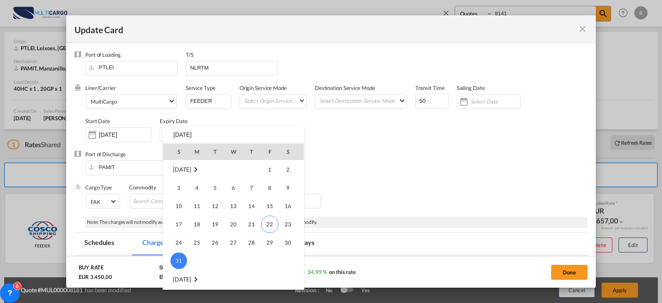
scroll to position [124, 0]
click at [217, 245] on span "30" at bounding box center [215, 246] width 17 height 17
type input "[DATE]"
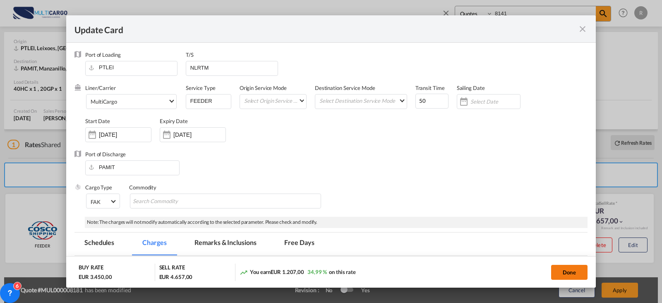
click at [566, 270] on button "Done" at bounding box center [569, 272] width 36 height 15
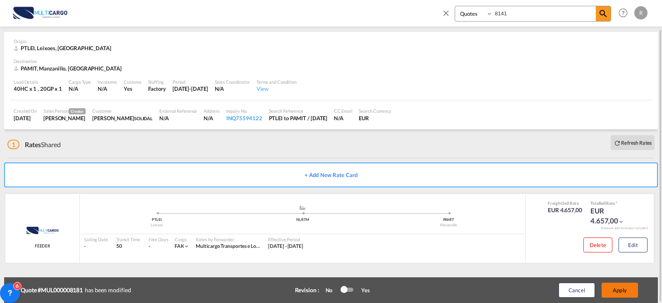
click at [624, 294] on button "Apply" at bounding box center [620, 289] width 36 height 15
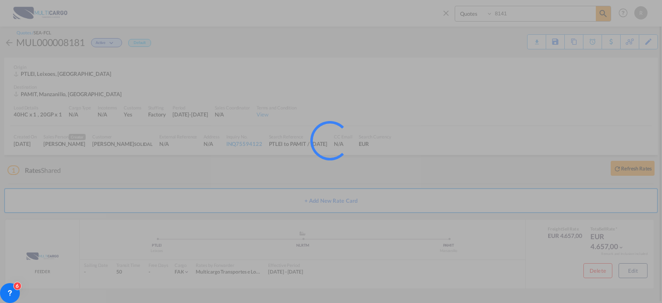
scroll to position [5, 0]
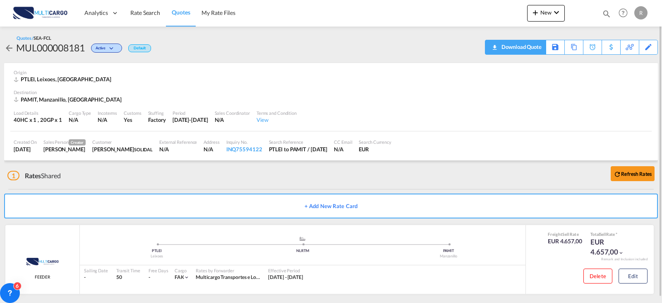
click at [532, 51] on div "Download Quote" at bounding box center [521, 46] width 42 height 13
